Goal: Check status

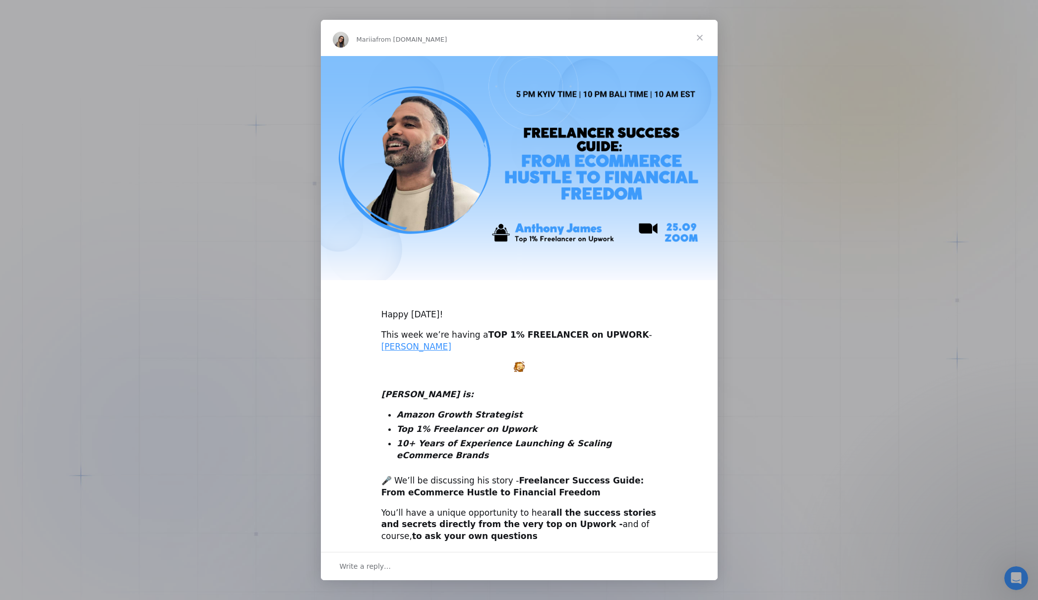
click at [699, 36] on span "Close" at bounding box center [700, 38] width 36 height 36
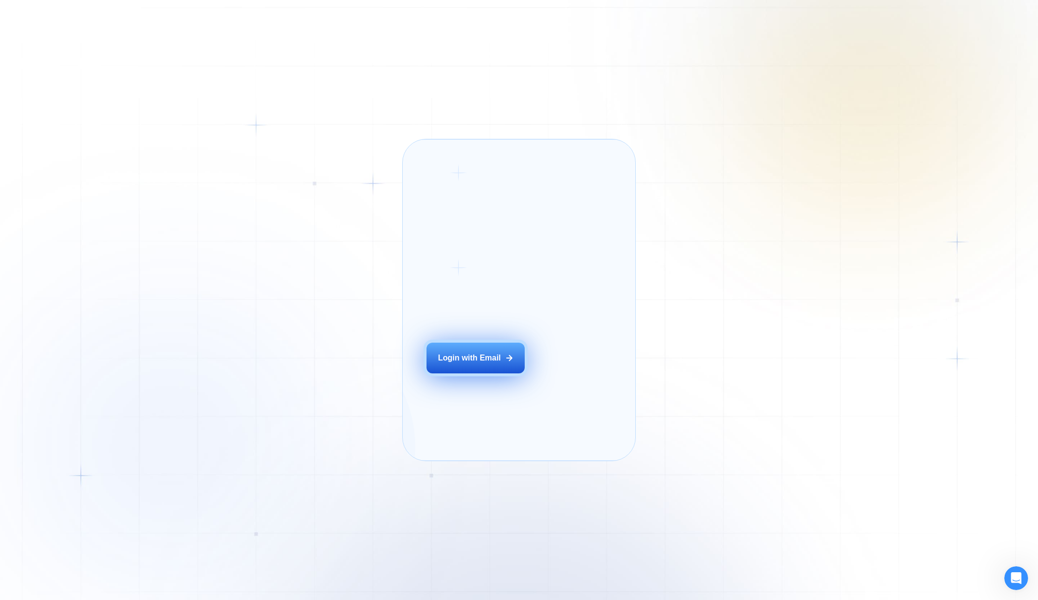
click at [470, 373] on button "Login with Email" at bounding box center [475, 358] width 98 height 31
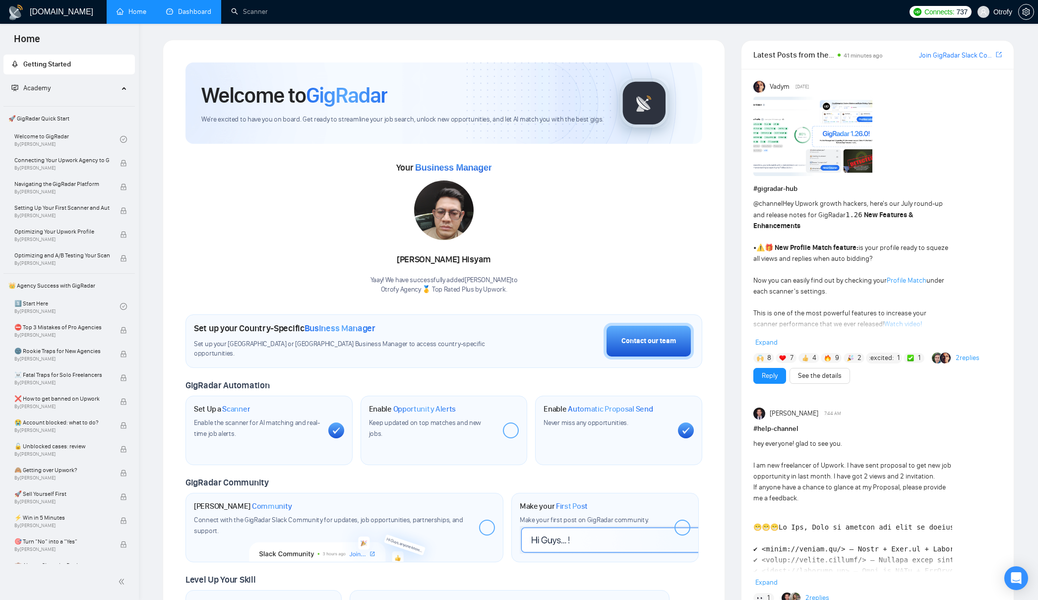
click at [187, 16] on link "Dashboard" at bounding box center [188, 11] width 45 height 8
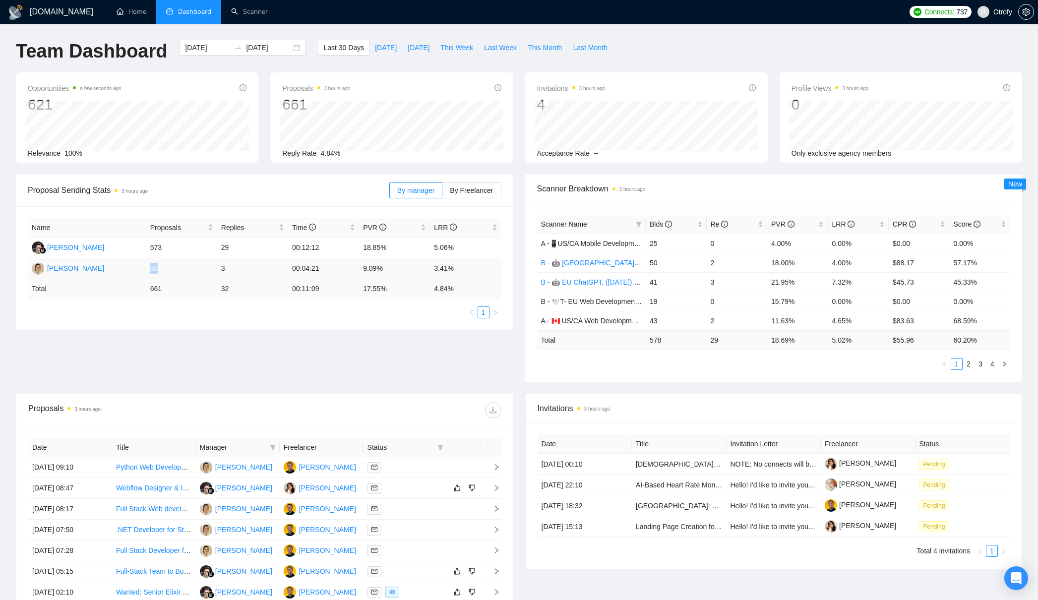
drag, startPoint x: 151, startPoint y: 268, endPoint x: 159, endPoint y: 268, distance: 8.4
click at [159, 268] on td "88" at bounding box center [181, 268] width 71 height 21
drag, startPoint x: 150, startPoint y: 247, endPoint x: 164, endPoint y: 246, distance: 14.4
click at [164, 246] on td "573" at bounding box center [181, 248] width 71 height 21
click at [159, 246] on td "573" at bounding box center [181, 248] width 71 height 21
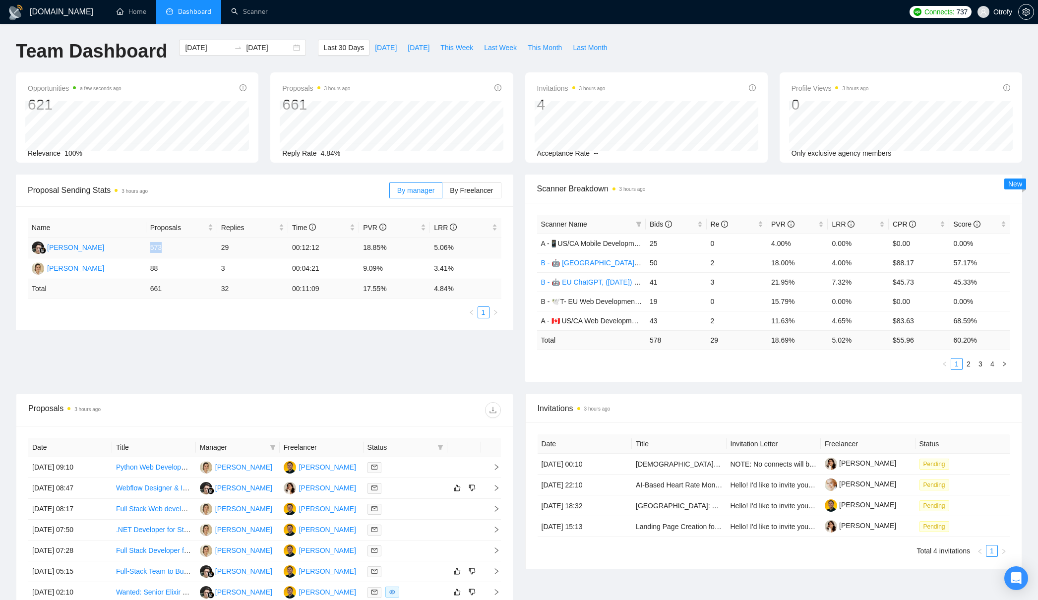
click at [159, 246] on td "573" at bounding box center [181, 248] width 71 height 21
click at [153, 269] on td "88" at bounding box center [181, 268] width 71 height 21
drag, startPoint x: 150, startPoint y: 290, endPoint x: 163, endPoint y: 290, distance: 12.9
click at [163, 290] on td "661" at bounding box center [181, 288] width 71 height 19
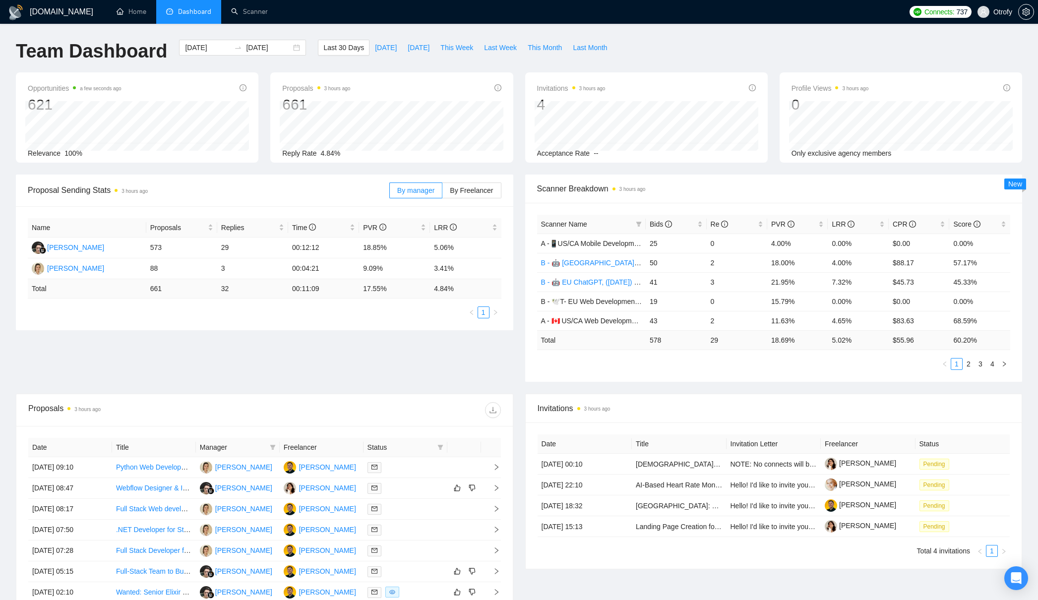
click at [227, 319] on div "Name Proposals Replies Time PVR LRR [PERSON_NAME] Hisyam 573 29 00:12:12 18.85%…" at bounding box center [264, 268] width 497 height 124
drag, startPoint x: 570, startPoint y: 322, endPoint x: 628, endPoint y: 322, distance: 58.0
click at [628, 322] on span "A - 🇨🇦 US/CA Web Development, ([DATE]), portfolio & new cover letter" at bounding box center [649, 321] width 217 height 8
click at [416, 349] on div "Proposal Sending Stats 3 hours ago By manager By Freelancer Name Proposals Repl…" at bounding box center [519, 284] width 1018 height 219
drag, startPoint x: 150, startPoint y: 288, endPoint x: 165, endPoint y: 289, distance: 14.9
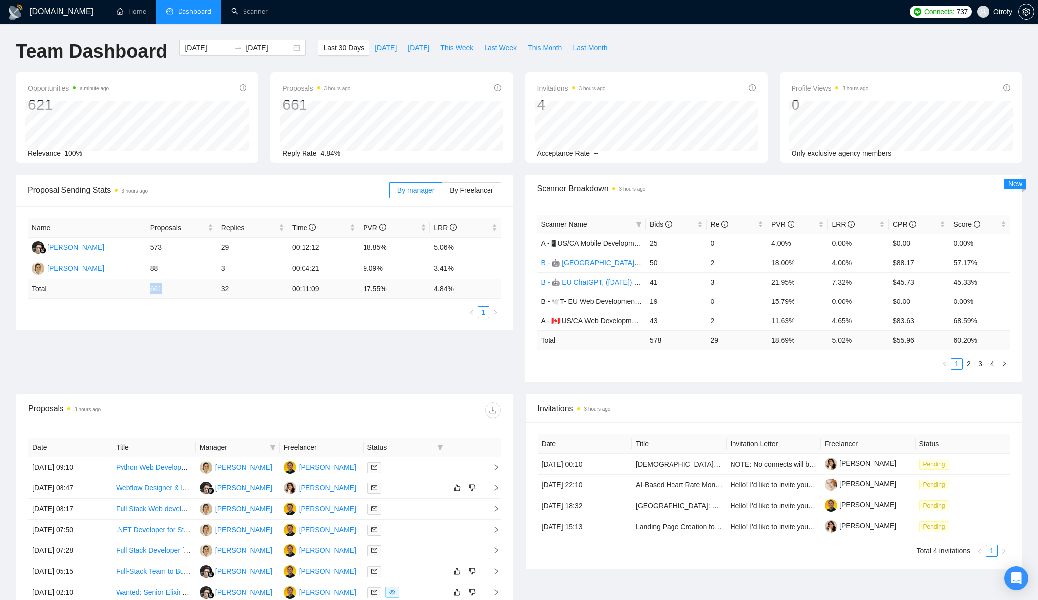
click at [165, 289] on td "661" at bounding box center [181, 288] width 71 height 19
drag, startPoint x: 151, startPoint y: 248, endPoint x: 164, endPoint y: 248, distance: 12.9
click at [164, 248] on td "573" at bounding box center [181, 248] width 71 height 21
drag, startPoint x: 150, startPoint y: 266, endPoint x: 163, endPoint y: 267, distance: 12.5
click at [163, 267] on td "88" at bounding box center [181, 268] width 71 height 21
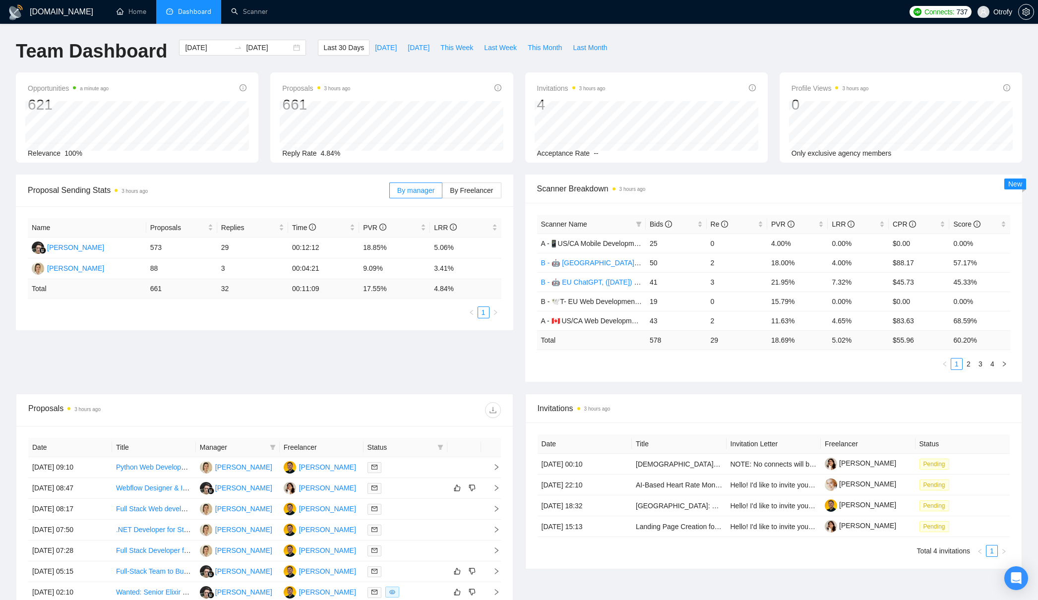
click at [172, 313] on ul "1" at bounding box center [265, 312] width 474 height 12
